Goal: Find contact information: Find contact information

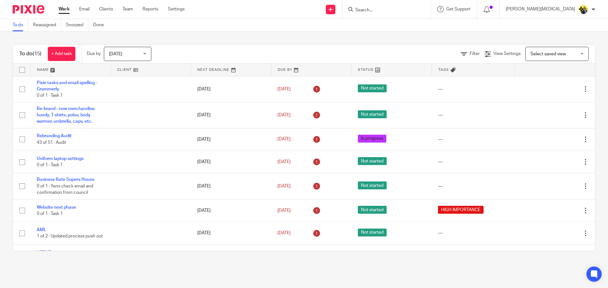
click at [411, 13] on input "Search" at bounding box center [382, 11] width 57 height 6
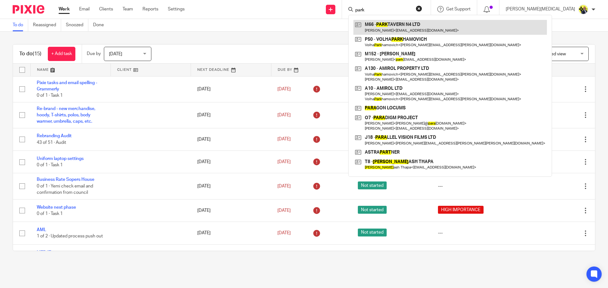
type input "park"
click at [421, 22] on link at bounding box center [449, 27] width 193 height 15
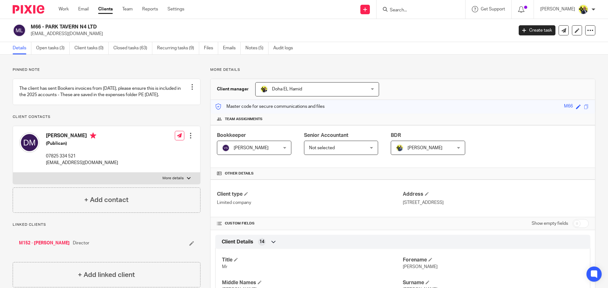
click at [183, 68] on p "Pinned note" at bounding box center [107, 69] width 188 height 5
click at [53, 48] on link "Open tasks (3)" at bounding box center [53, 48] width 34 height 12
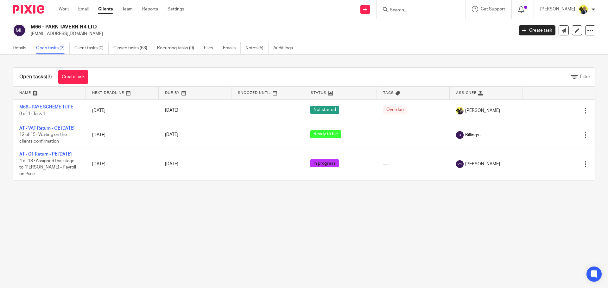
drag, startPoint x: 96, startPoint y: 34, endPoint x: 30, endPoint y: 36, distance: 65.3
click at [30, 36] on div "M66 - PARK TAVERN N4 LTD [EMAIL_ADDRESS][DOMAIN_NAME]" at bounding box center [261, 30] width 496 height 13
copy p "[EMAIL_ADDRESS][DOMAIN_NAME]"
click at [21, 46] on link "Details" at bounding box center [22, 48] width 19 height 12
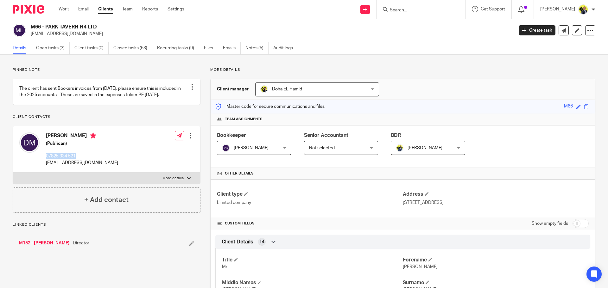
drag, startPoint x: 81, startPoint y: 163, endPoint x: 46, endPoint y: 164, distance: 34.8
click at [46, 160] on p "07825 334 521" at bounding box center [82, 156] width 72 height 6
copy p "07825 334 521"
